Goal: Task Accomplishment & Management: Complete application form

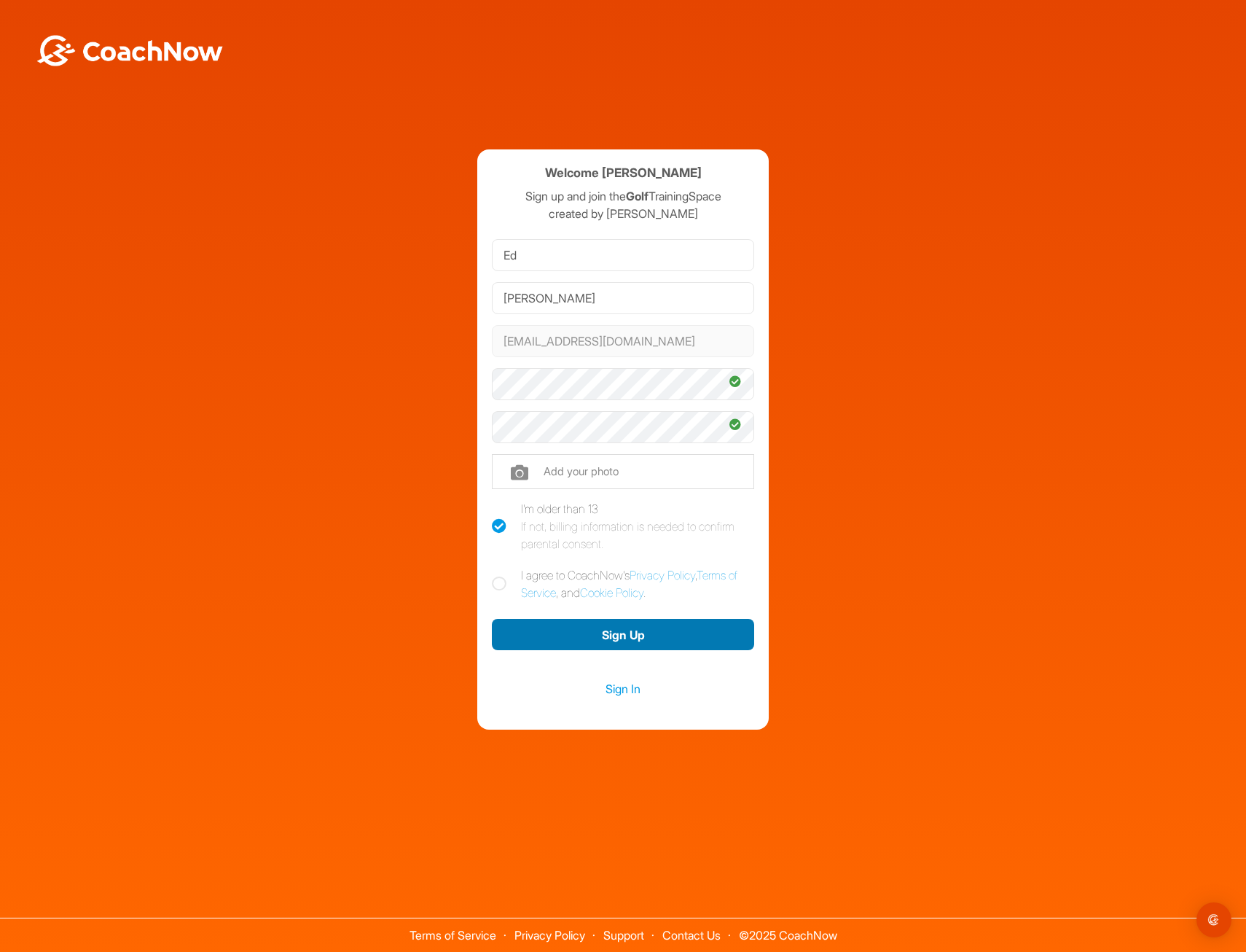
drag, startPoint x: 599, startPoint y: 641, endPoint x: 518, endPoint y: 609, distance: 87.1
click at [519, 613] on div "Sign Up" at bounding box center [623, 633] width 262 height 47
click at [502, 584] on icon at bounding box center [499, 583] width 14 height 14
click at [501, 576] on input "I agree to CoachNow's Privacy Policy , Terms of Service , and Cookie Policy ." at bounding box center [496, 571] width 10 height 10
checkbox input "true"
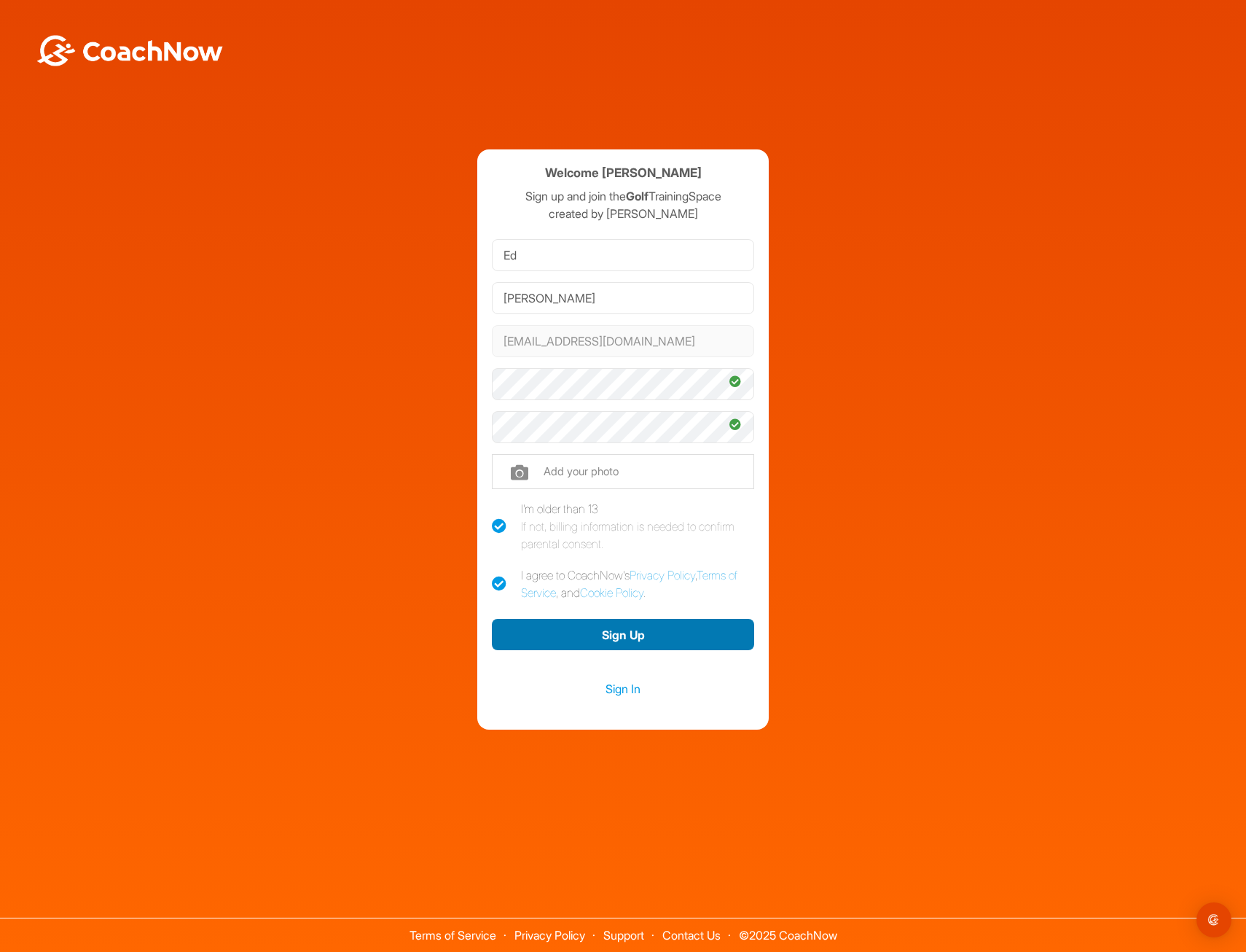
click at [603, 627] on button "Sign Up" at bounding box center [623, 634] width 262 height 31
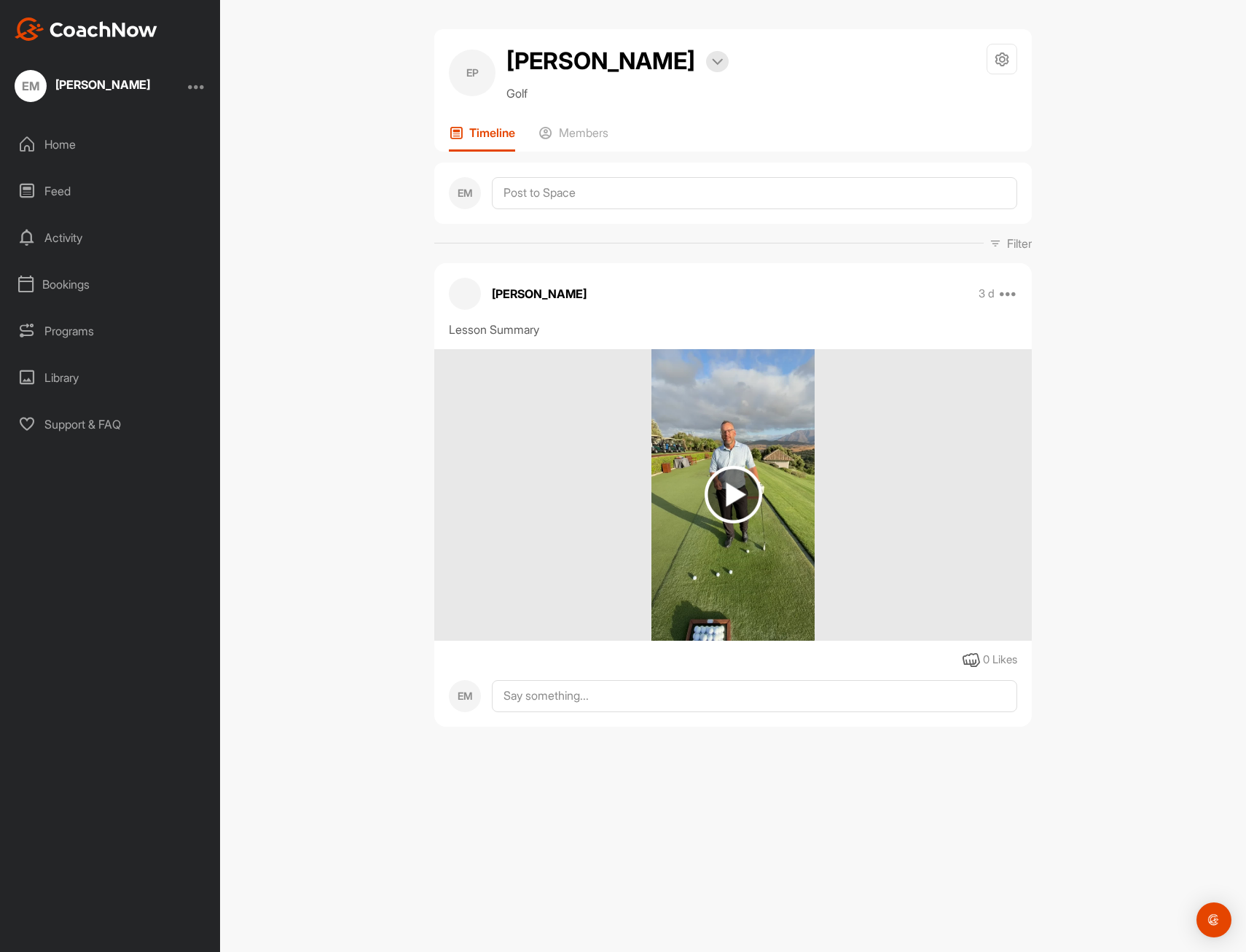
click at [723, 523] on img at bounding box center [733, 494] width 57 height 57
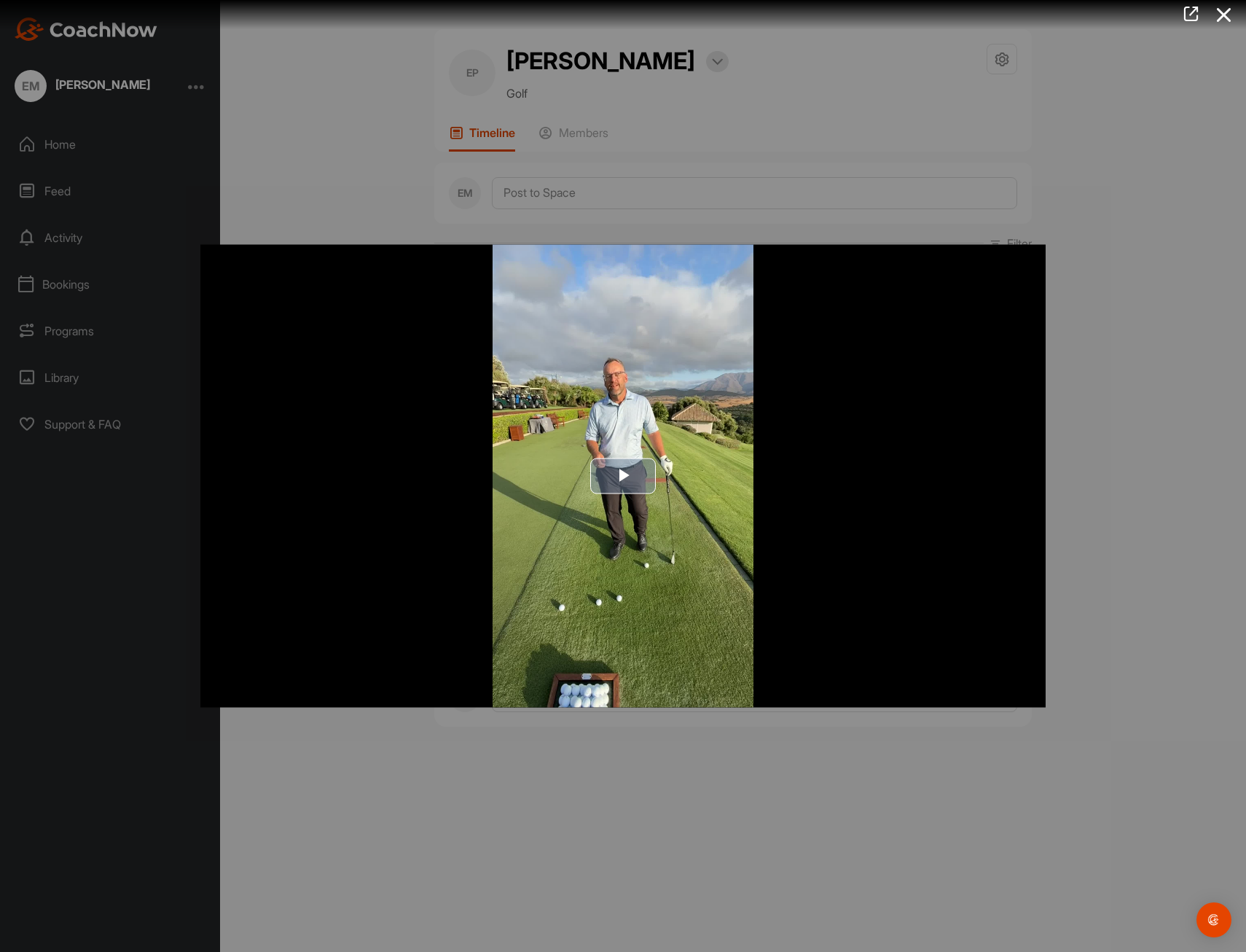
click at [623, 476] on span "Video Player" at bounding box center [623, 476] width 0 height 0
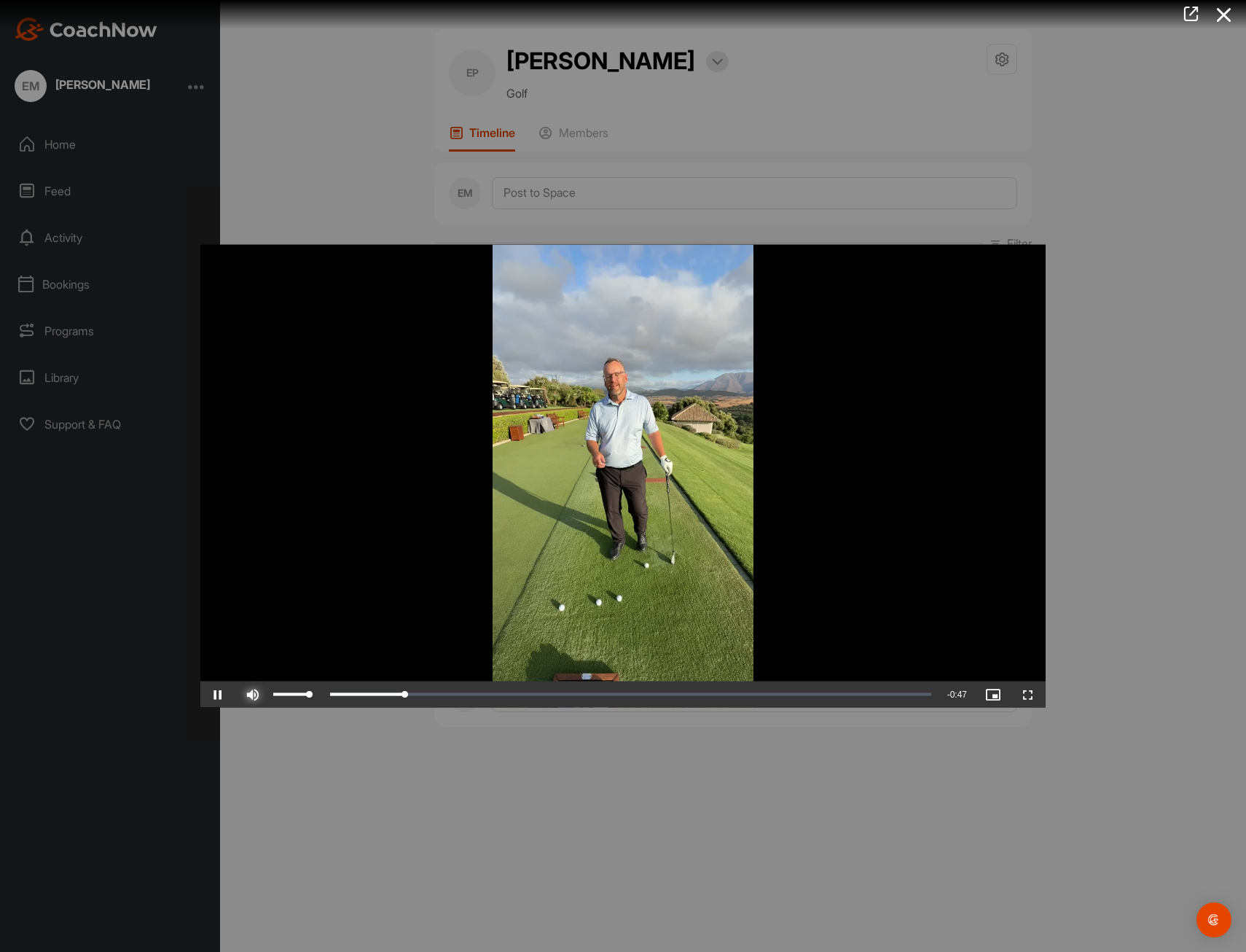
click at [246, 694] on span "Video Player" at bounding box center [252, 694] width 35 height 0
click at [248, 694] on span "Video Player" at bounding box center [252, 694] width 35 height 0
click at [1228, 13] on icon at bounding box center [1224, 15] width 33 height 27
